Goal: Use online tool/utility: Utilize a website feature to perform a specific function

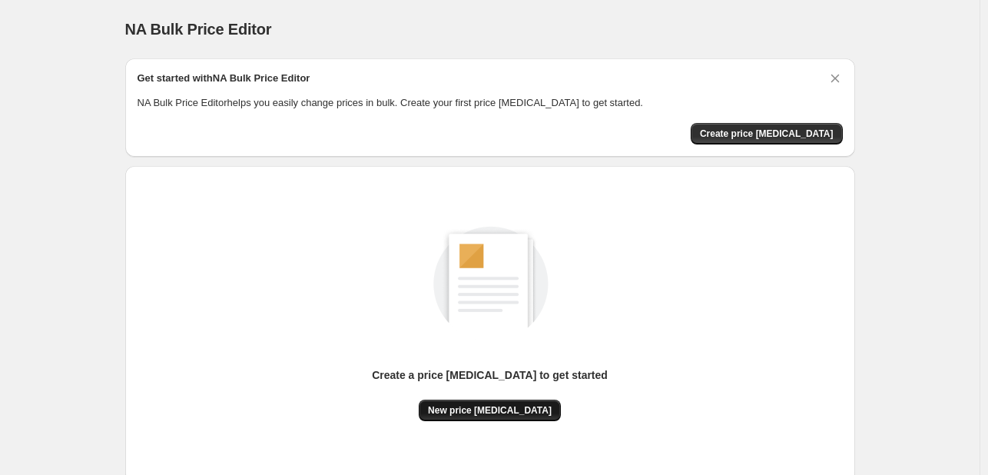
click at [512, 405] on span "New price [MEDICAL_DATA]" at bounding box center [490, 410] width 124 height 12
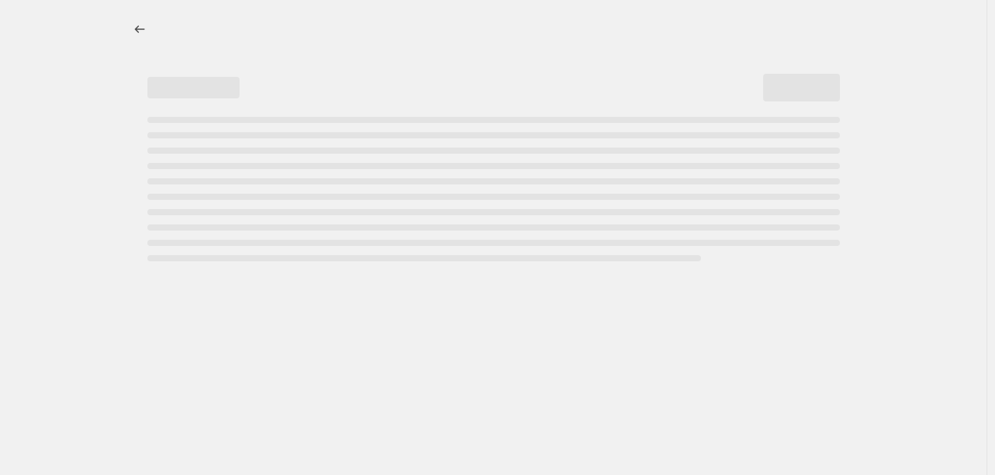
select select "percentage"
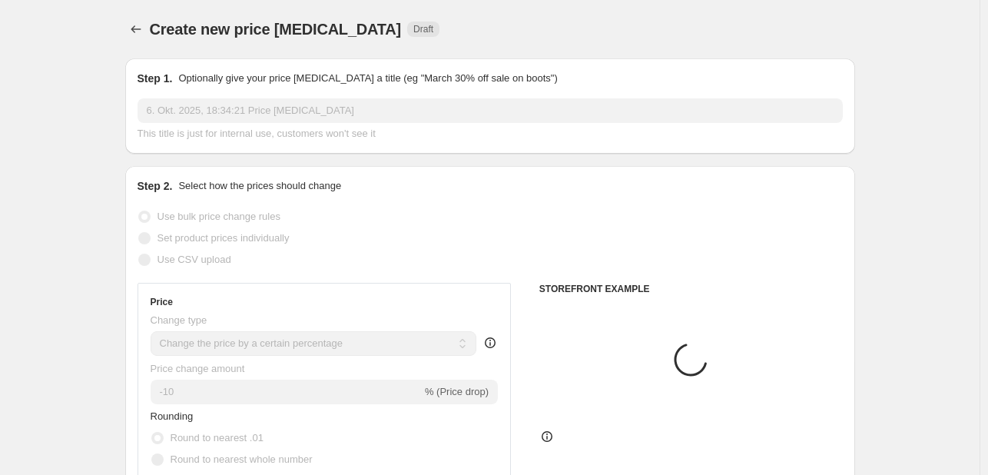
click at [235, 376] on div "Price change amount -10 % (Price drop)" at bounding box center [325, 382] width 348 height 43
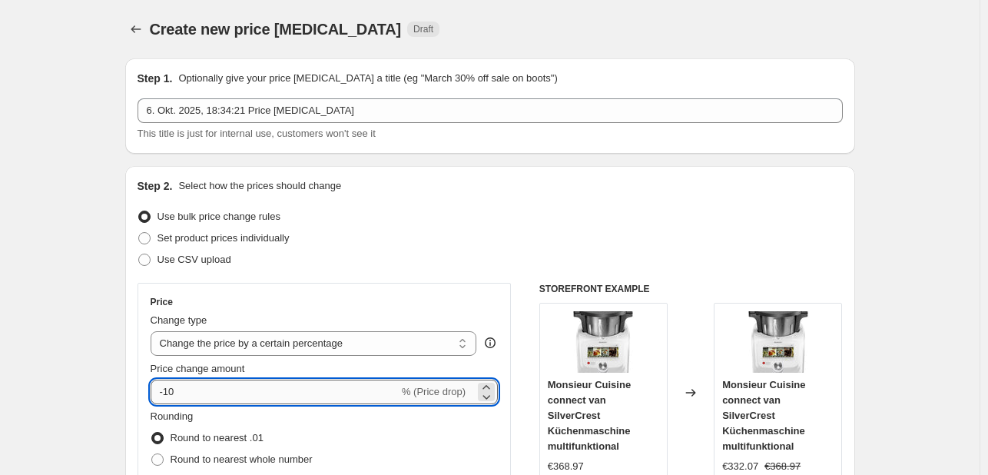
click at [230, 393] on input "-10" at bounding box center [275, 391] width 248 height 25
type input "-1"
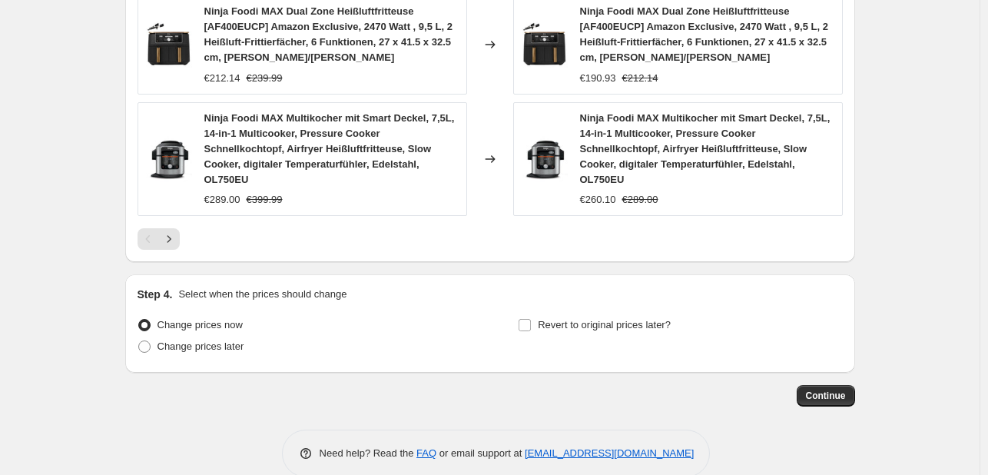
scroll to position [1187, 0]
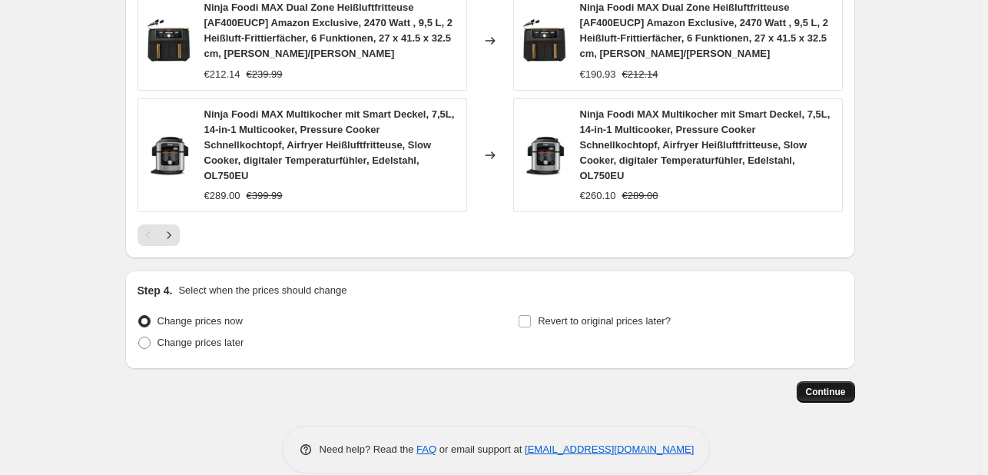
type input "-31"
click at [832, 381] on button "Continue" at bounding box center [825, 392] width 58 height 22
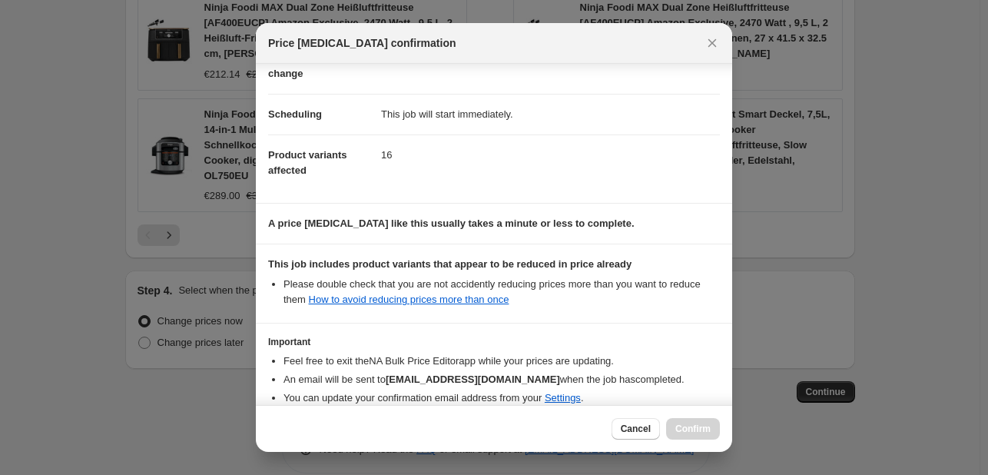
scroll to position [171, 0]
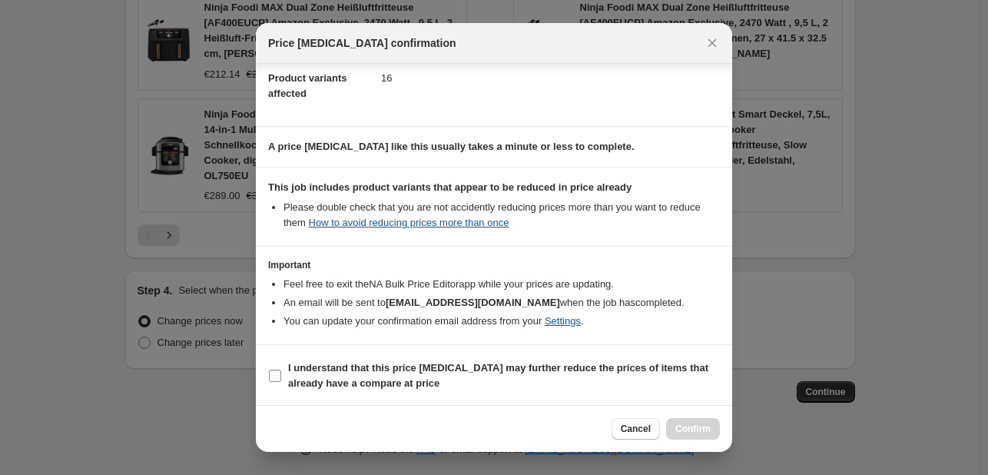
click at [374, 362] on b "I understand that this price change job may further reduce the prices of items …" at bounding box center [498, 375] width 420 height 27
click at [281, 369] on input "I understand that this price change job may further reduce the prices of items …" at bounding box center [275, 375] width 12 height 12
checkbox input "true"
click at [678, 422] on span "Confirm" at bounding box center [692, 428] width 35 height 12
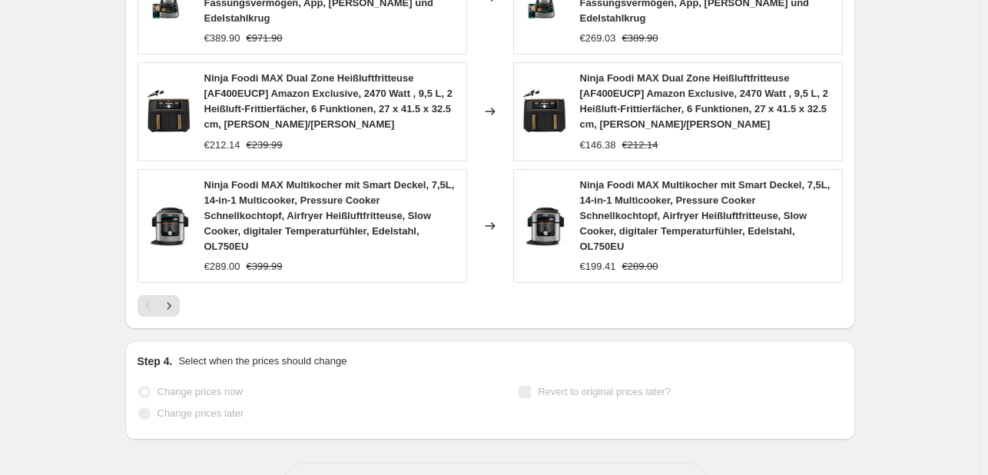
scroll to position [1227, 0]
select select "percentage"
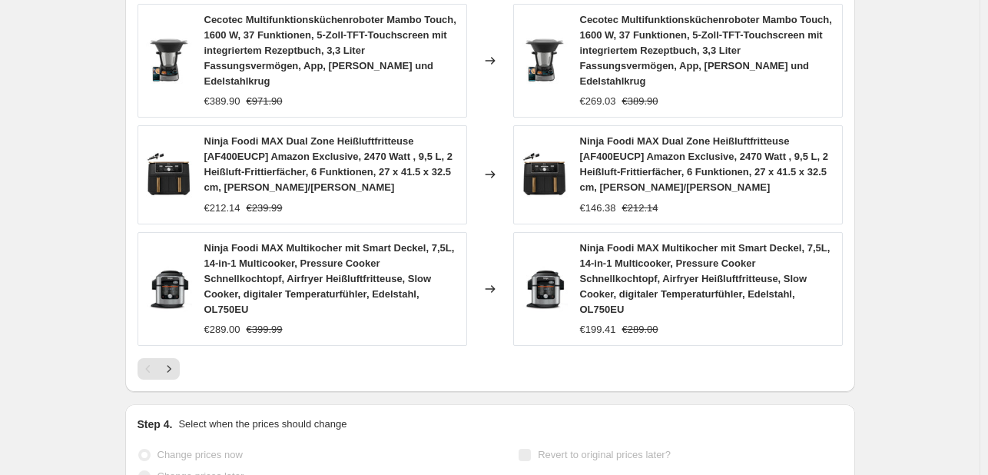
scroll to position [0, 0]
